Goal: Information Seeking & Learning: Learn about a topic

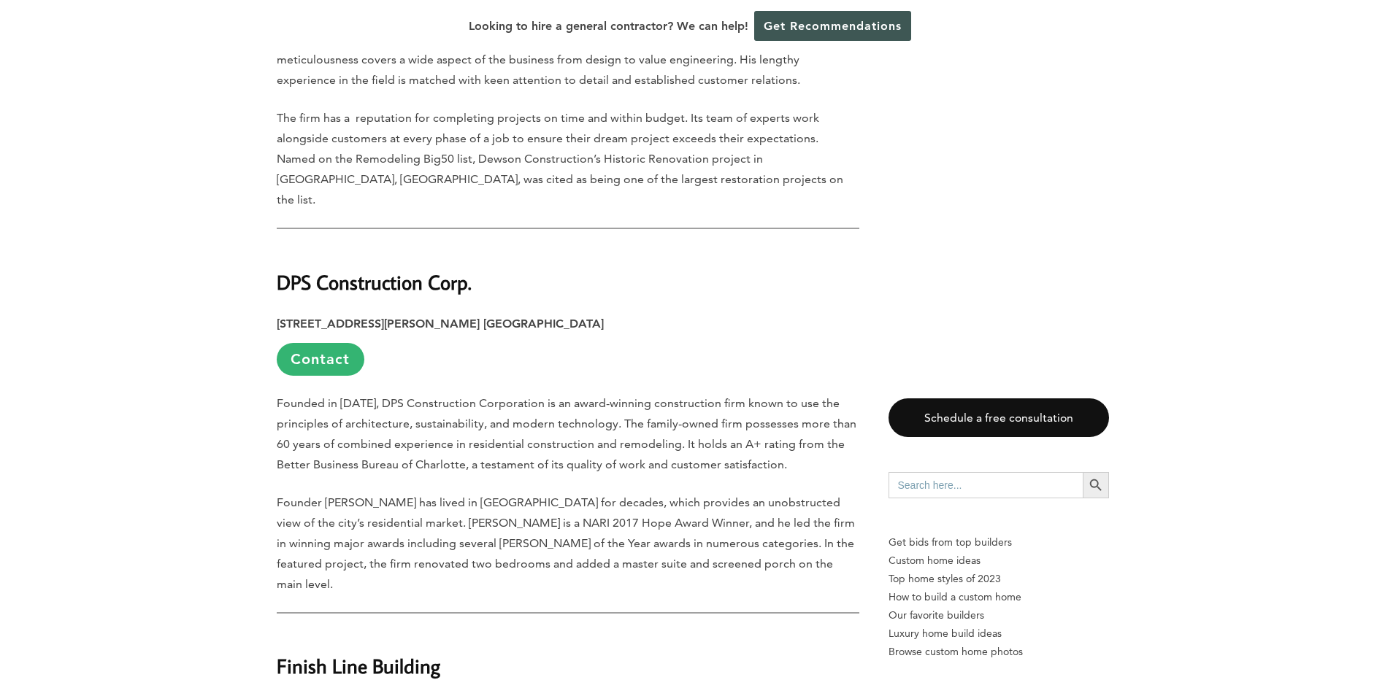
scroll to position [6351, 0]
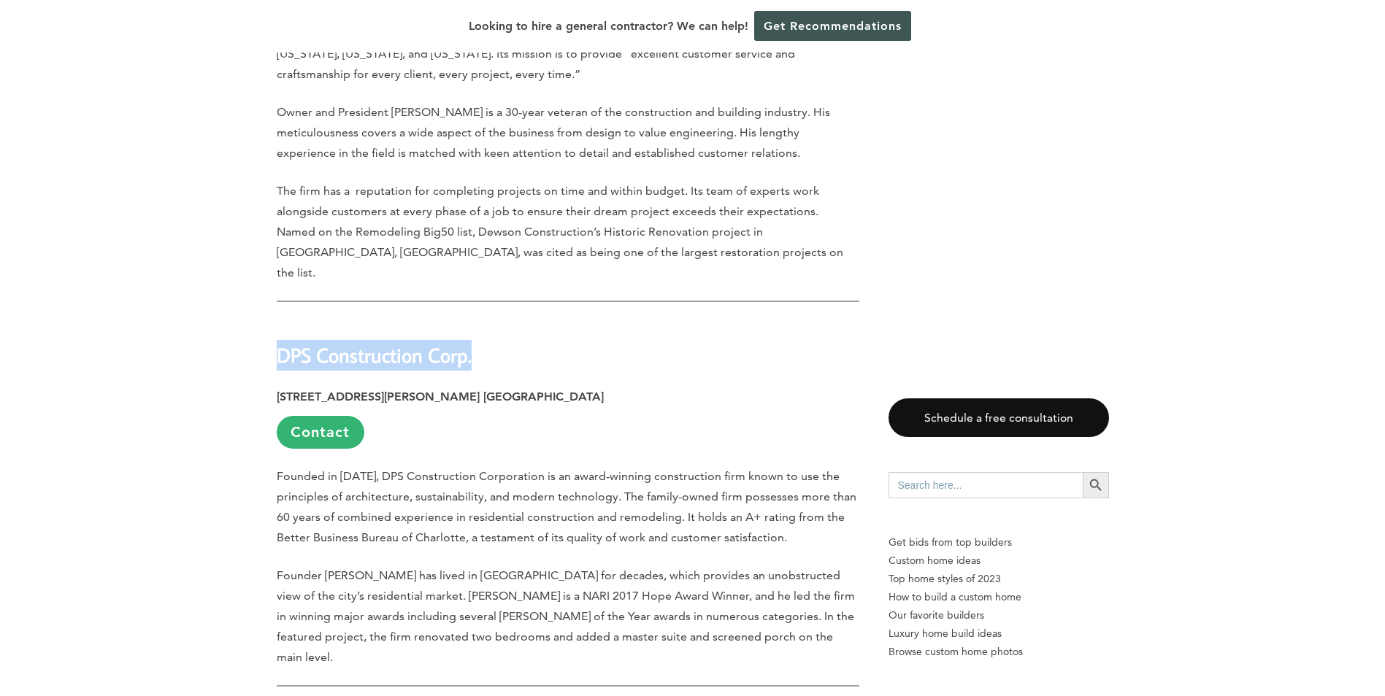
drag, startPoint x: 274, startPoint y: 194, endPoint x: 475, endPoint y: 197, distance: 200.8
drag, startPoint x: 475, startPoint y: 197, endPoint x: 459, endPoint y: 191, distance: 17.4
copy strong "DPS Construction Corp."
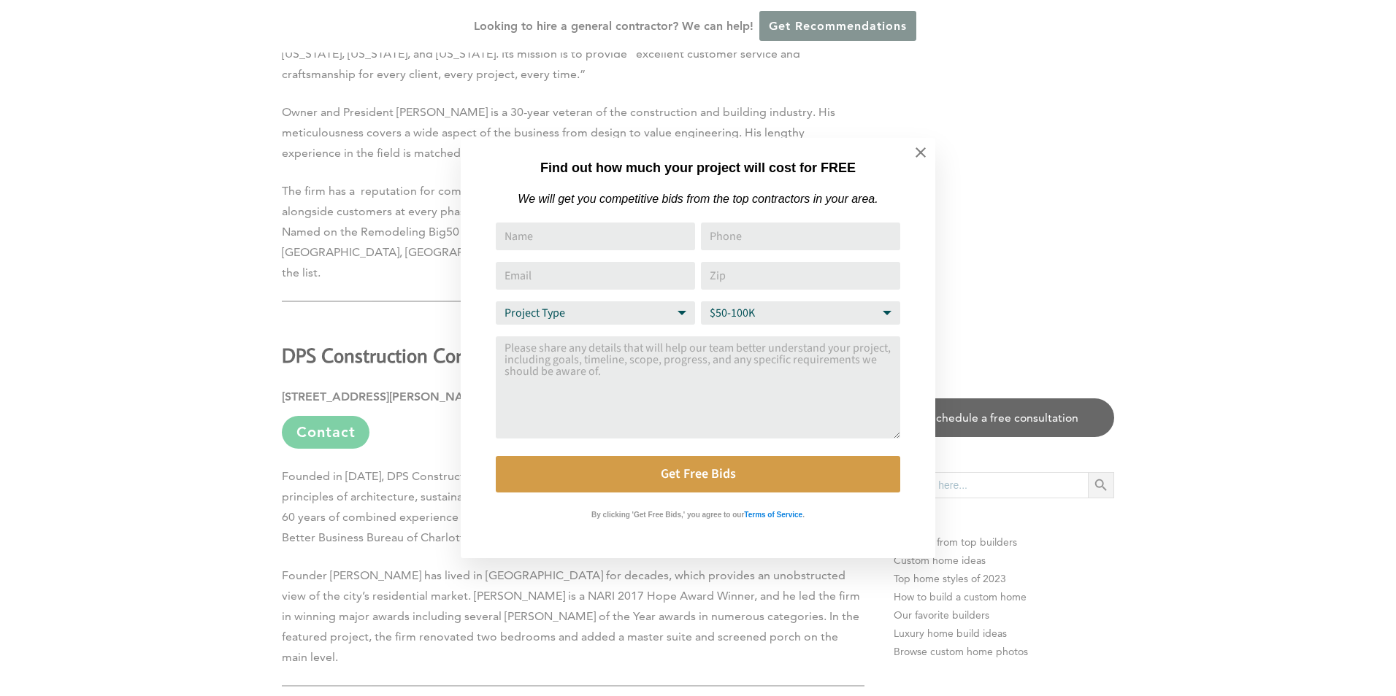
click at [177, 340] on div "Find out how much your project will cost for FREE We will get you competitive b…" at bounding box center [698, 348] width 1396 height 696
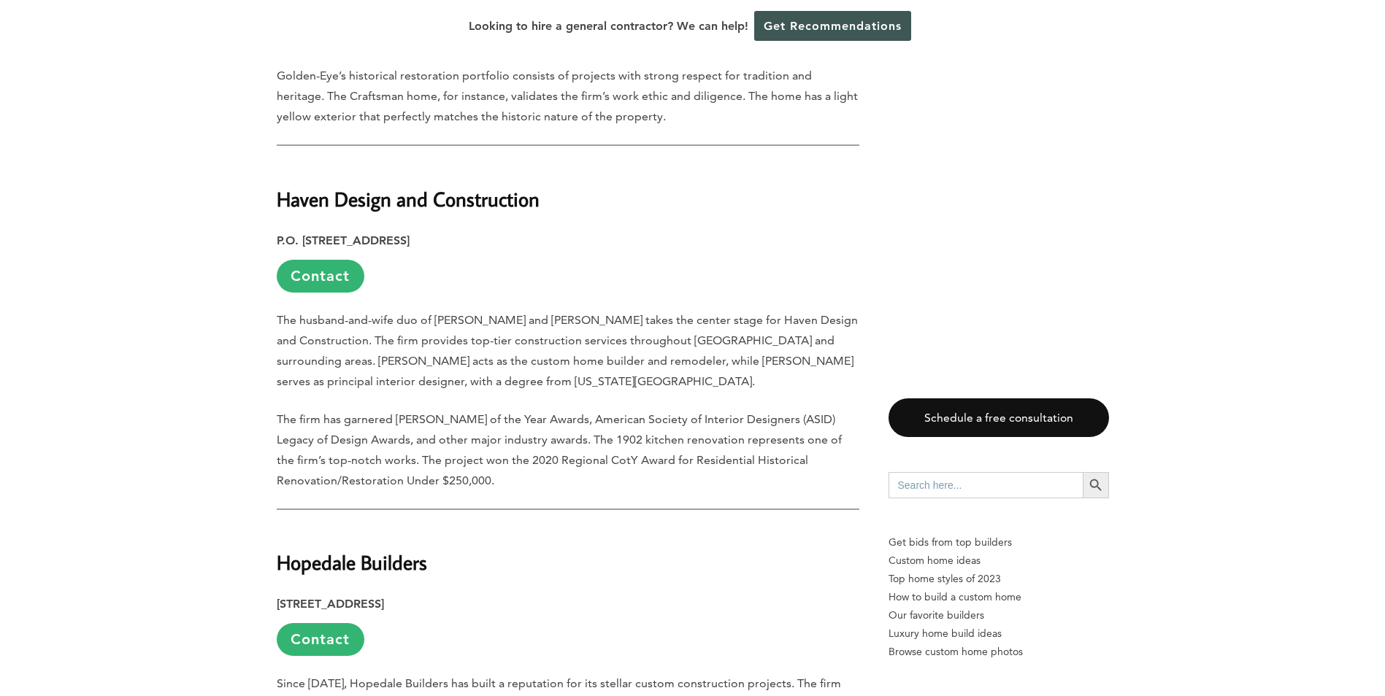
scroll to position [8103, 0]
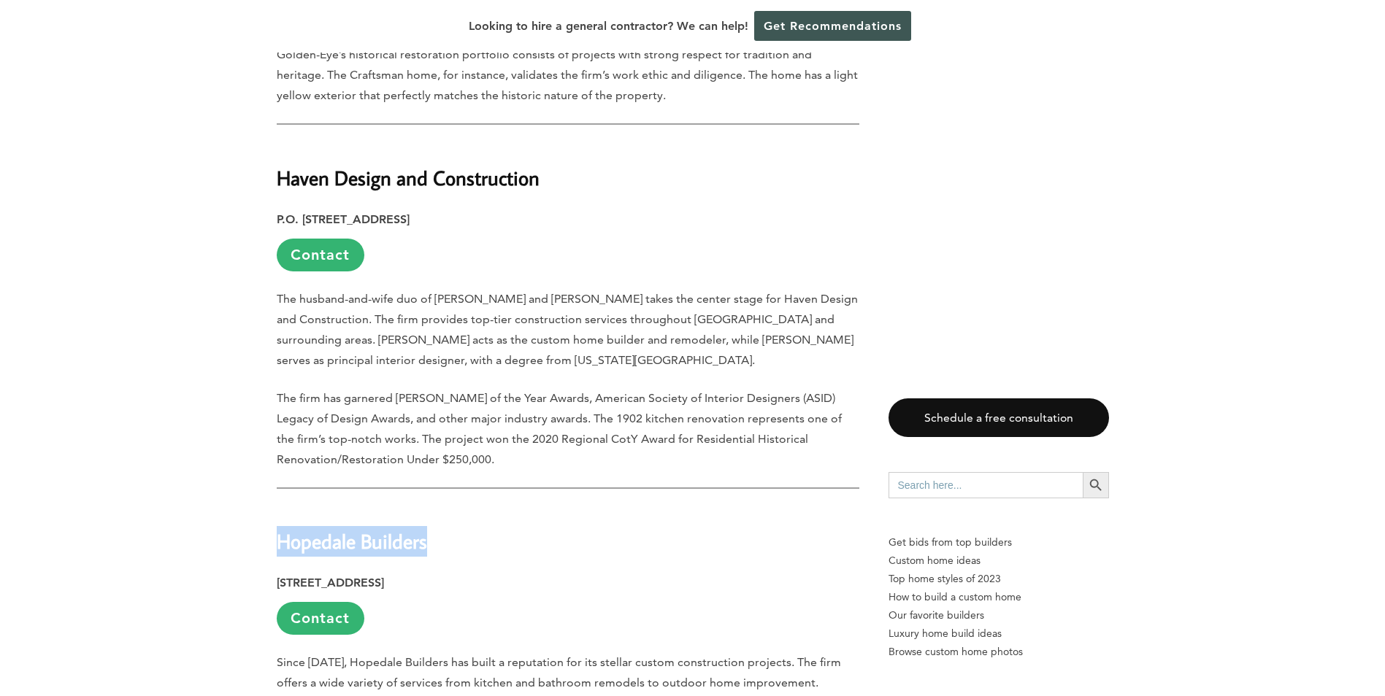
drag, startPoint x: 272, startPoint y: 323, endPoint x: 443, endPoint y: 326, distance: 171.6
drag, startPoint x: 443, startPoint y: 326, endPoint x: 392, endPoint y: 309, distance: 53.8
copy strong "Hopedale Builders"
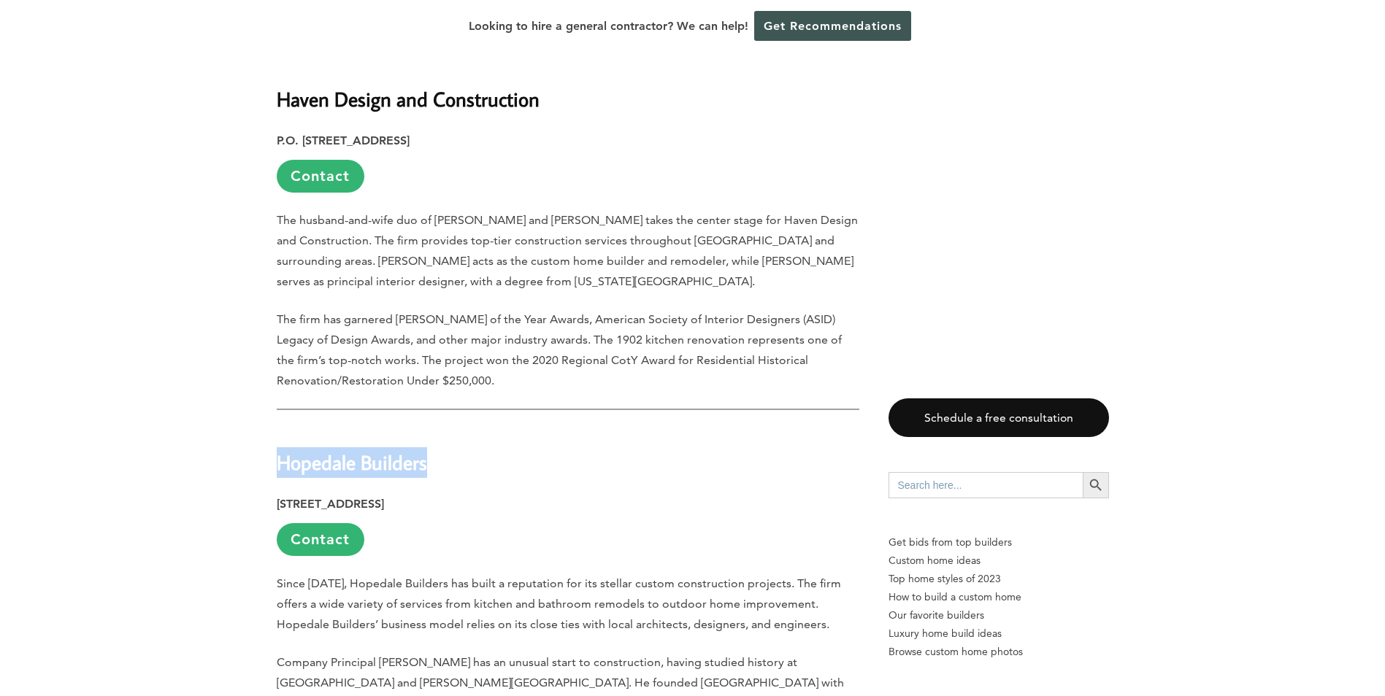
scroll to position [8686, 0]
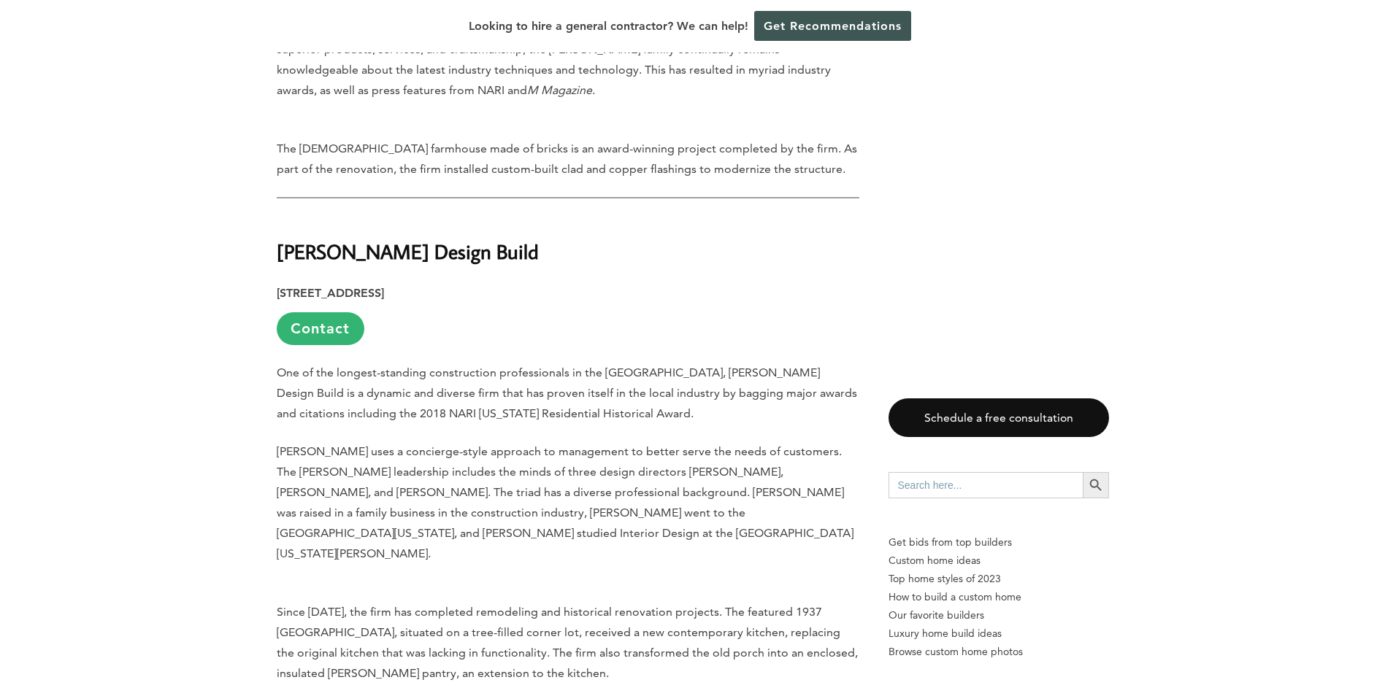
scroll to position [20220, 0]
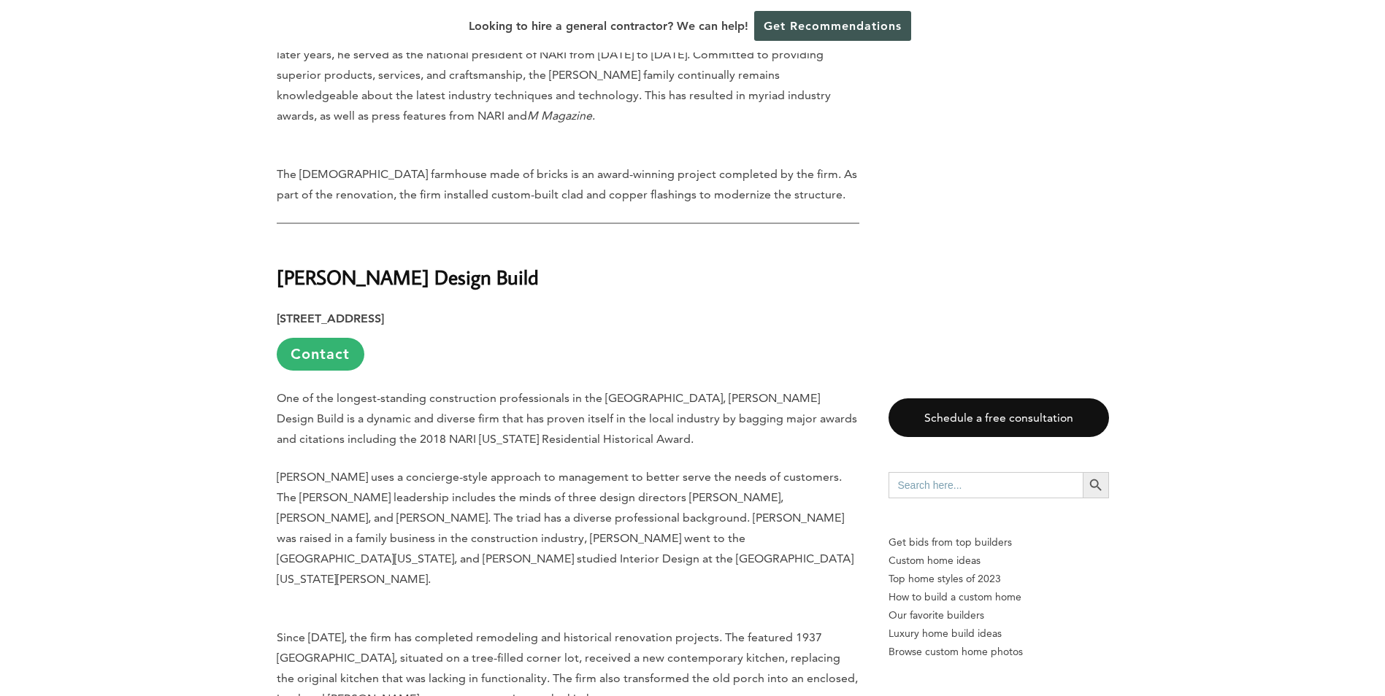
drag, startPoint x: 279, startPoint y: 181, endPoint x: 520, endPoint y: 201, distance: 242.5
drag, startPoint x: 520, startPoint y: 201, endPoint x: 470, endPoint y: 191, distance: 50.8
copy strong "Welsh Construction, Inc."
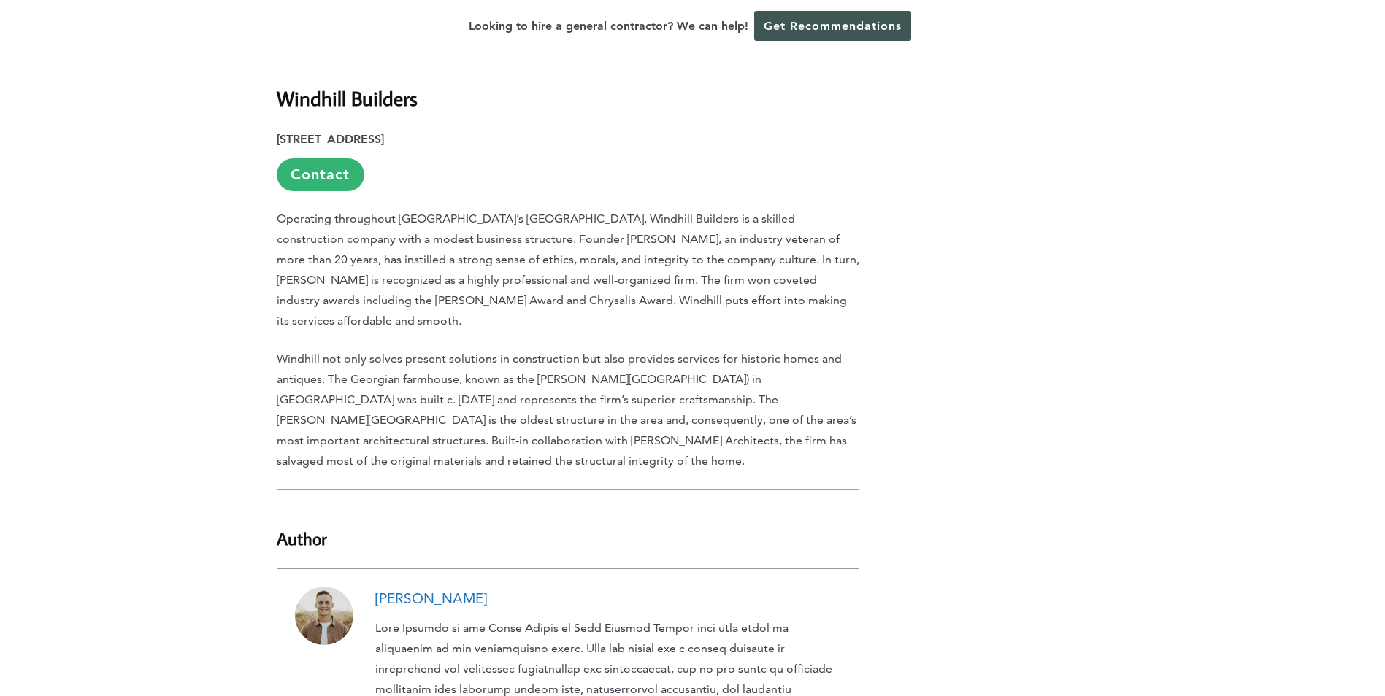
scroll to position [21903, 0]
